Goal: Task Accomplishment & Management: Complete application form

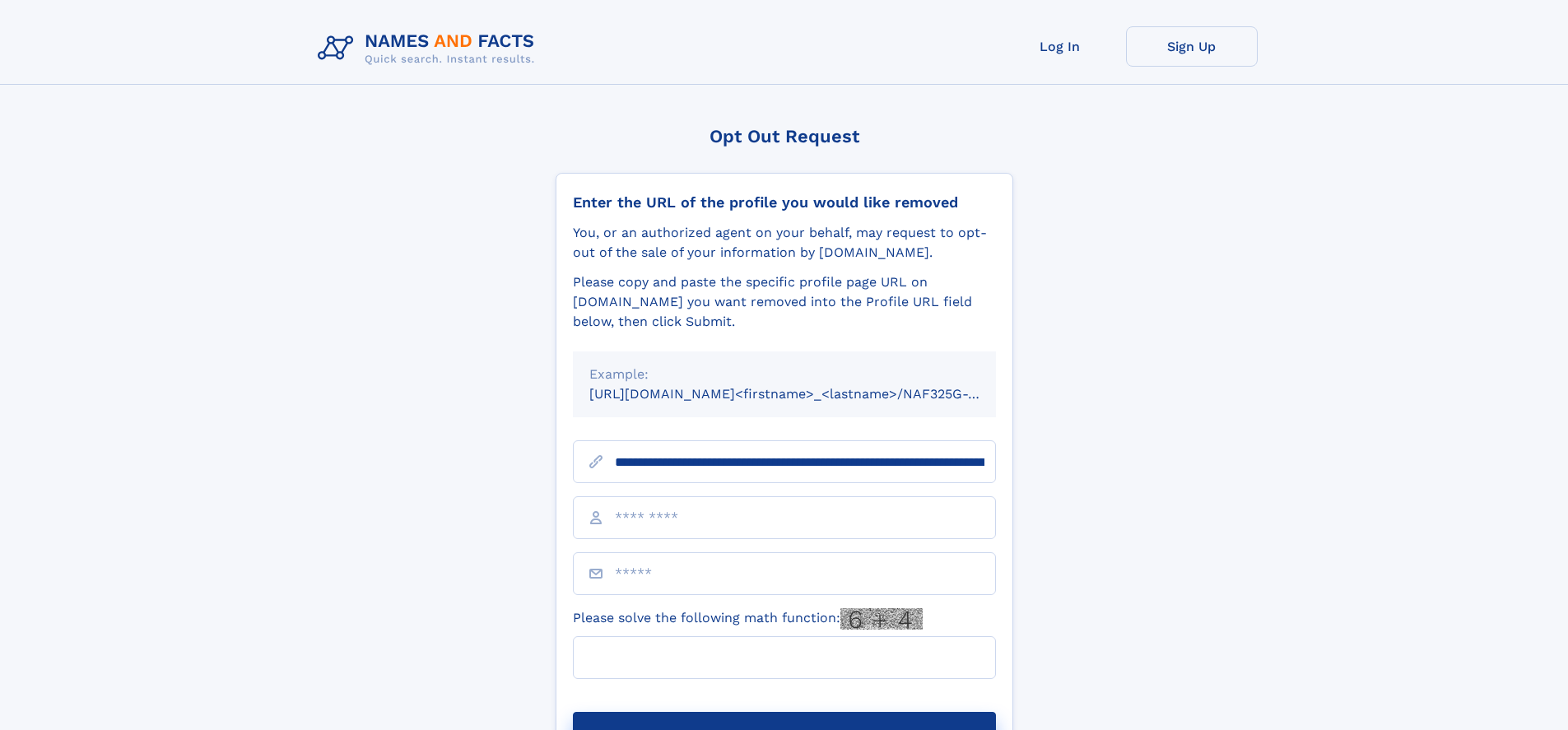
scroll to position [0, 198]
type input "**********"
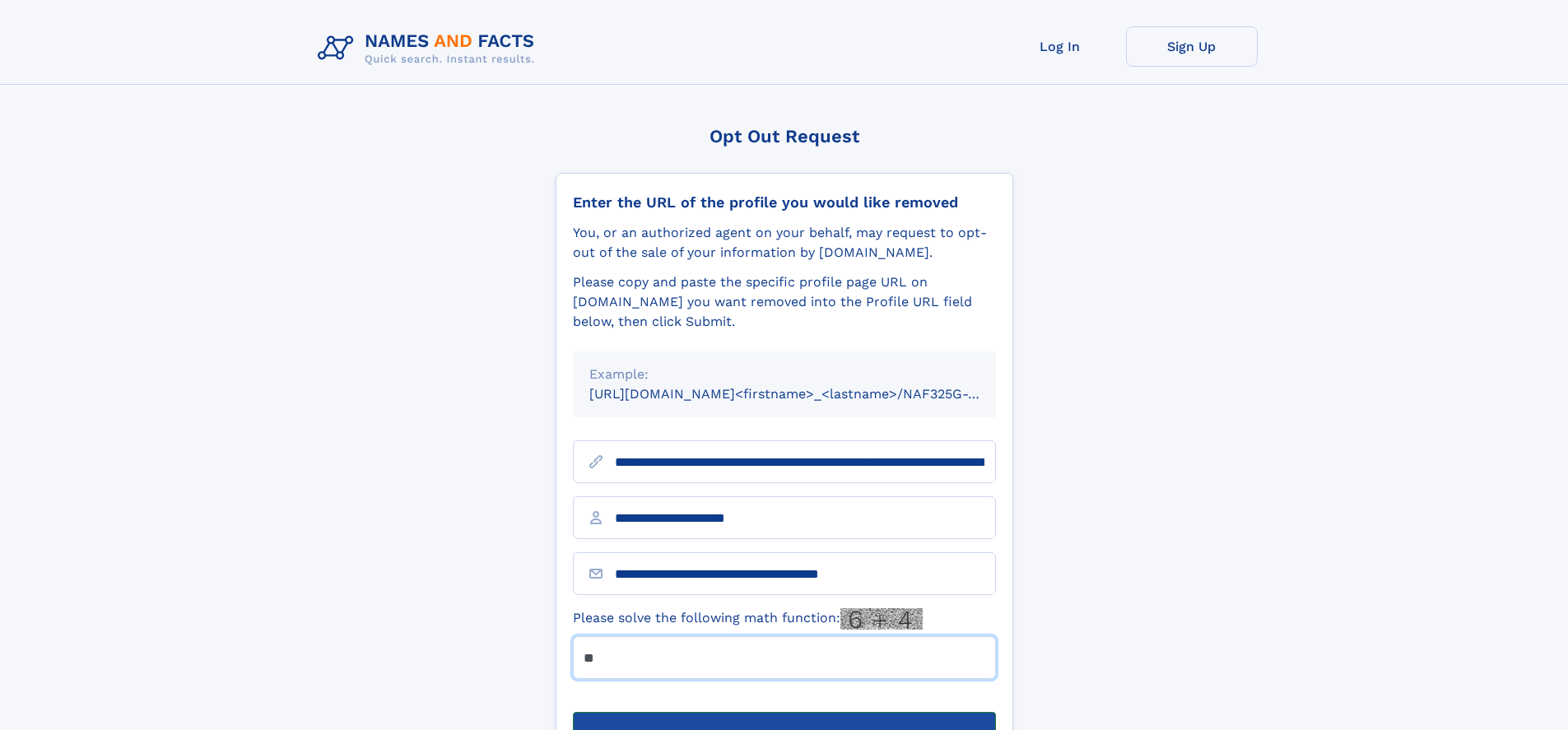
type input "**"
click at [784, 712] on button "Submit Opt Out Request" at bounding box center [784, 738] width 423 height 53
